Goal: Task Accomplishment & Management: Complete application form

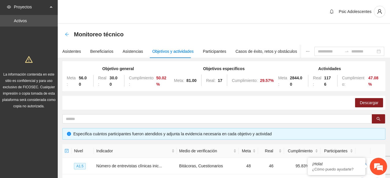
click at [67, 35] on icon "arrow-left" at bounding box center [67, 34] width 5 height 5
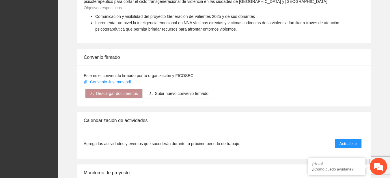
scroll to position [479, 0]
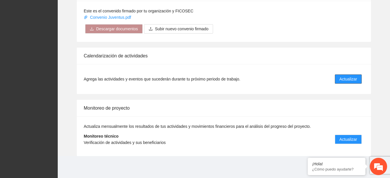
click at [355, 78] on span "Actualizar" at bounding box center [349, 79] width 18 height 6
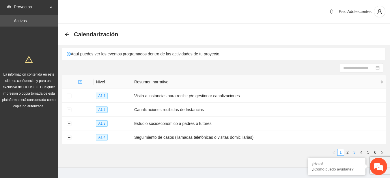
click at [353, 151] on link "3" at bounding box center [354, 152] width 6 height 6
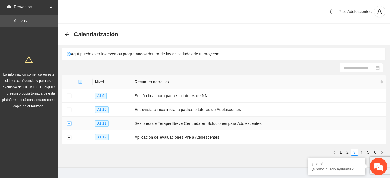
click at [69, 122] on button "Expand row" at bounding box center [69, 124] width 5 height 5
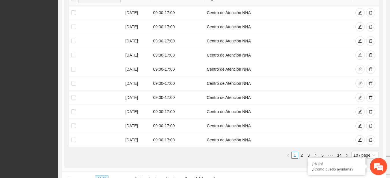
scroll to position [174, 0]
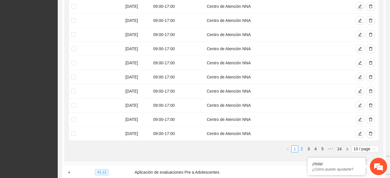
click at [301, 147] on link "2" at bounding box center [302, 149] width 6 height 6
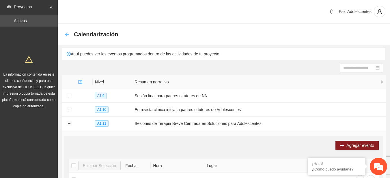
click at [65, 35] on icon "arrow-left" at bounding box center [67, 34] width 5 height 5
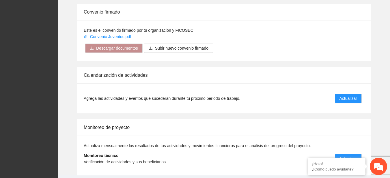
scroll to position [462, 0]
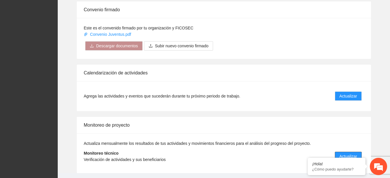
click at [350, 152] on button "Actualizar" at bounding box center [348, 156] width 27 height 9
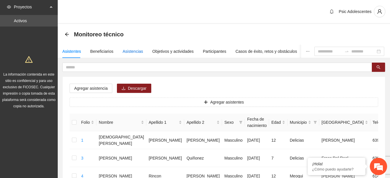
click at [126, 53] on div "Asistencias" at bounding box center [133, 51] width 20 height 6
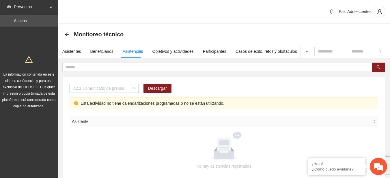
click at [134, 87] on span "A2.1 Comunicado de prensa" at bounding box center [104, 88] width 62 height 9
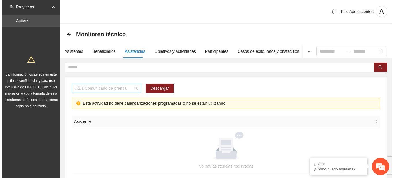
scroll to position [74, 0]
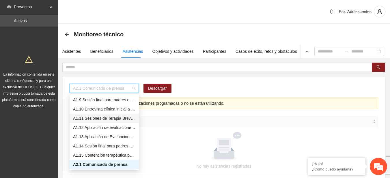
click at [77, 119] on div "A1.11 Sesiones de Terapia Breve Centrada en Soluciones para Adolescentes" at bounding box center [104, 118] width 62 height 6
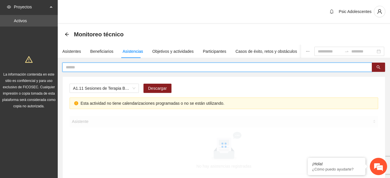
click at [80, 68] on input "text" at bounding box center [215, 67] width 298 height 6
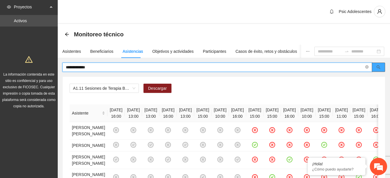
click at [376, 65] on icon "search" at bounding box center [378, 67] width 4 height 4
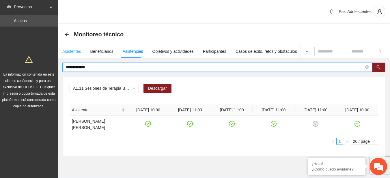
type input "**********"
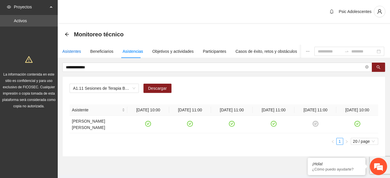
click at [71, 52] on div "Asistentes" at bounding box center [71, 51] width 19 height 6
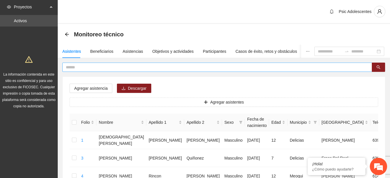
click at [103, 69] on input "text" at bounding box center [215, 67] width 298 height 6
click at [384, 67] on button "button" at bounding box center [378, 67] width 13 height 9
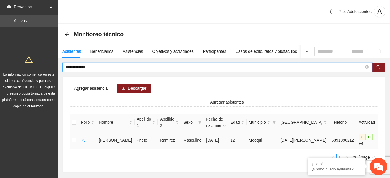
type input "**********"
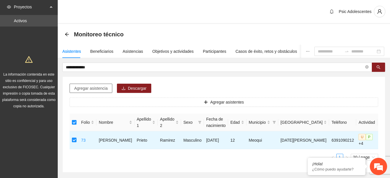
click at [100, 90] on span "Agregar asistencia" at bounding box center [90, 88] width 33 height 6
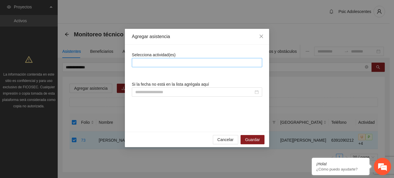
click at [169, 64] on div at bounding box center [197, 62] width 128 height 7
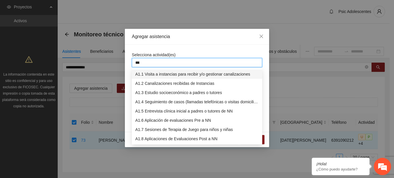
type input "****"
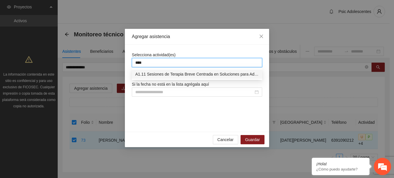
click at [212, 72] on div "A1.11 Sesiones de Terapia Breve Centrada en Soluciones para Adolescentes" at bounding box center [197, 74] width 124 height 6
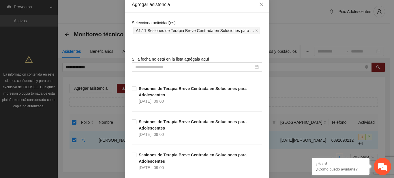
scroll to position [0, 0]
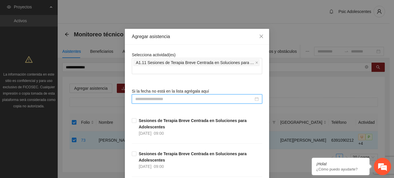
click at [217, 97] on input at bounding box center [194, 99] width 118 height 6
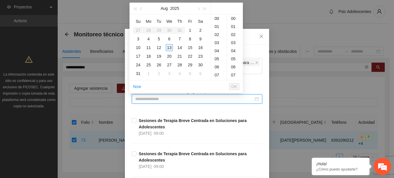
click at [172, 49] on div "13" at bounding box center [169, 47] width 7 height 7
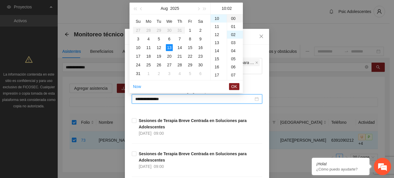
click at [236, 20] on div "00" at bounding box center [235, 18] width 16 height 8
type input "**********"
click at [233, 84] on span "OK" at bounding box center [235, 86] width 6 height 6
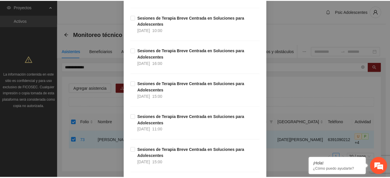
scroll to position [4498, 0]
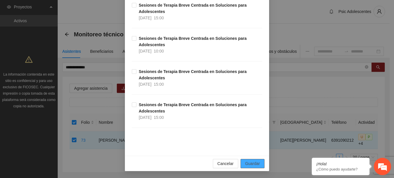
click at [254, 164] on span "Guardar" at bounding box center [252, 164] width 15 height 6
